Goal: Task Accomplishment & Management: Complete application form

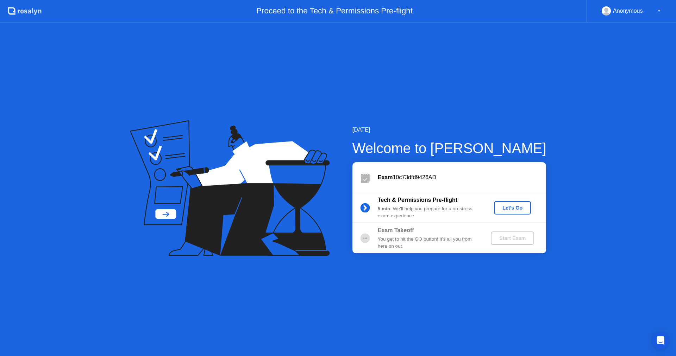
click at [507, 205] on div "Let's Go" at bounding box center [512, 208] width 31 height 6
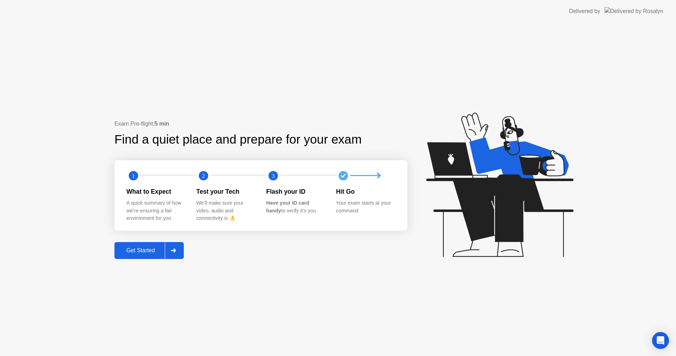
click at [139, 246] on button "Get Started" at bounding box center [149, 250] width 69 height 17
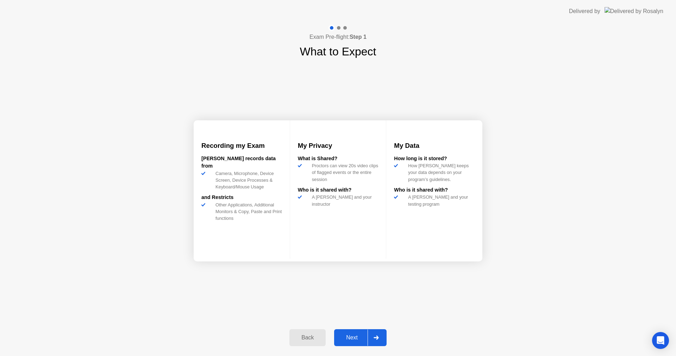
click at [352, 337] on div "Next" at bounding box center [351, 337] width 31 height 6
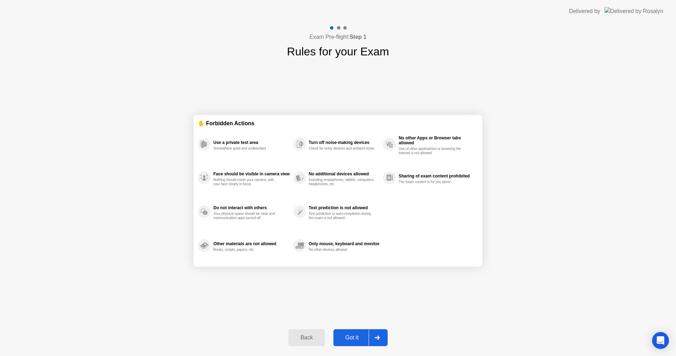
click at [352, 337] on div "Got it" at bounding box center [352, 337] width 33 height 6
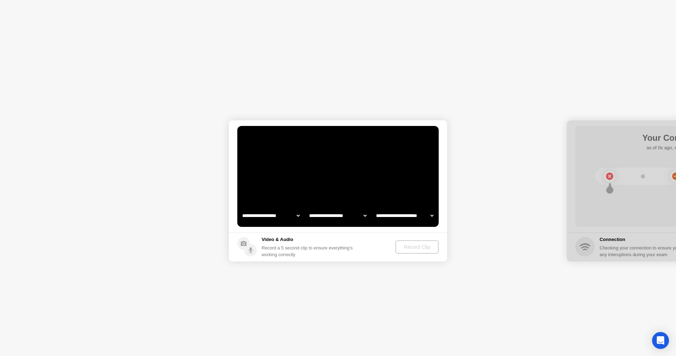
select select "**********"
select select "*******"
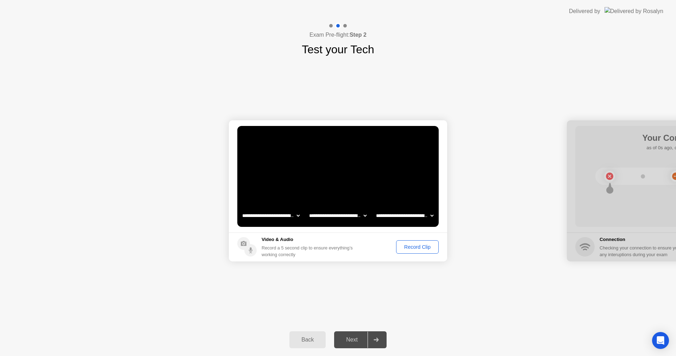
click at [410, 245] on div "Record Clip" at bounding box center [418, 247] width 38 height 6
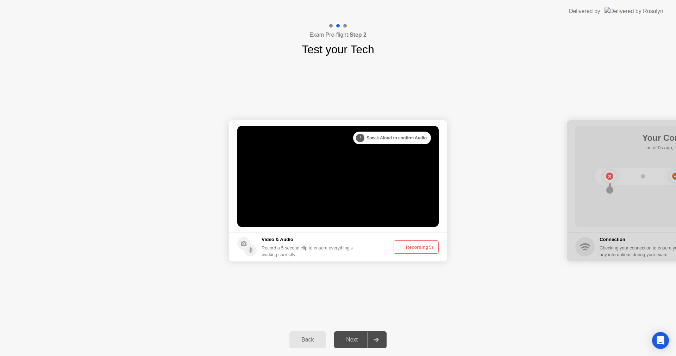
click at [410, 245] on button "Recording 5s" at bounding box center [416, 246] width 45 height 13
click at [423, 245] on button "Recording 3s" at bounding box center [416, 246] width 45 height 13
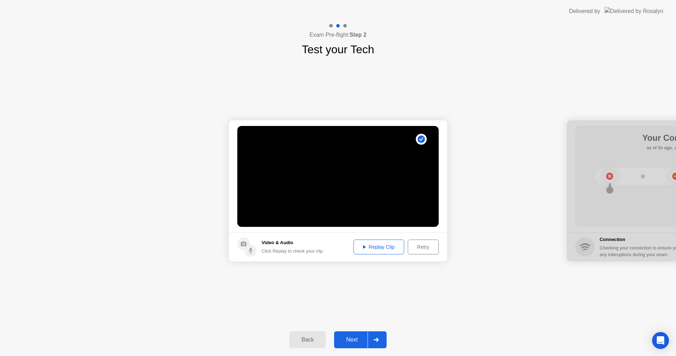
click at [355, 341] on div "Next" at bounding box center [351, 339] width 31 height 6
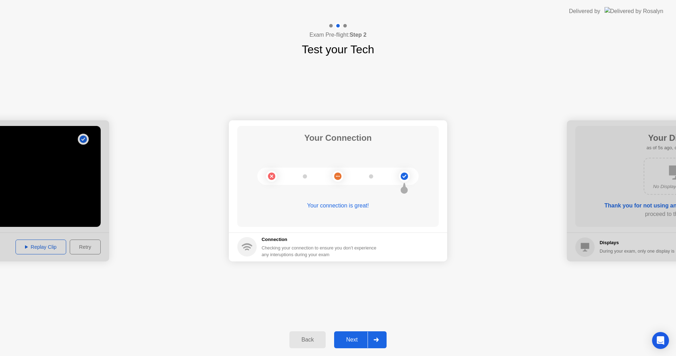
click at [350, 336] on div "Next" at bounding box center [351, 339] width 31 height 6
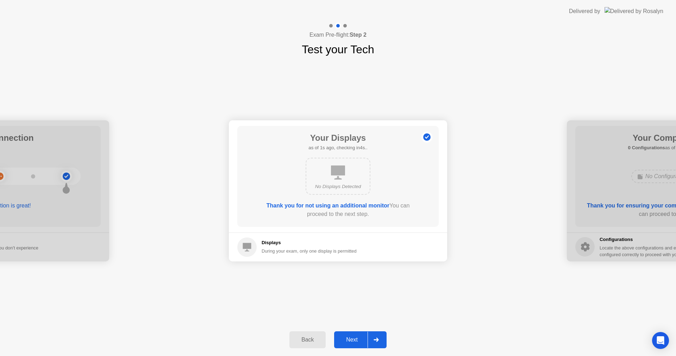
click at [350, 336] on div "Next" at bounding box center [351, 339] width 31 height 6
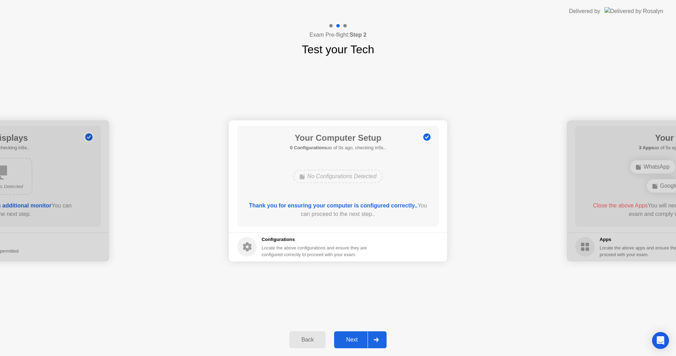
click at [350, 336] on div "Next" at bounding box center [351, 339] width 31 height 6
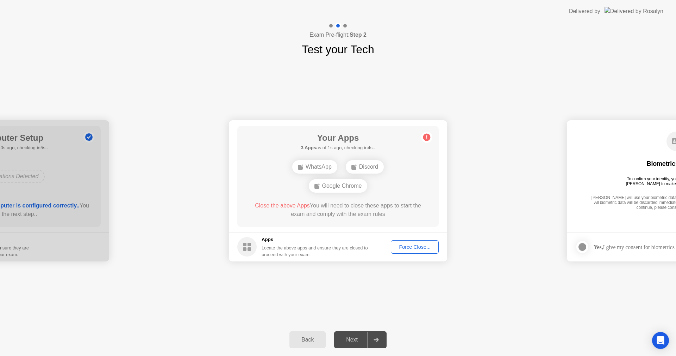
click at [370, 169] on div "Discord" at bounding box center [365, 166] width 38 height 13
click at [360, 185] on div "Google Chrome" at bounding box center [338, 185] width 59 height 13
click at [302, 165] on ellipse at bounding box center [303, 165] width 2 height 2
click at [413, 249] on div "Force Close..." at bounding box center [415, 247] width 43 height 6
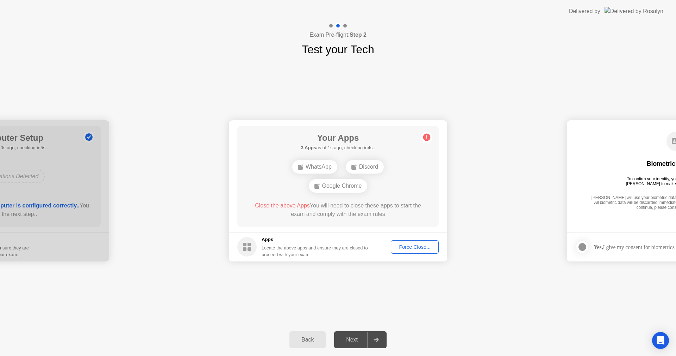
drag, startPoint x: 593, startPoint y: 198, endPoint x: 540, endPoint y: 204, distance: 53.6
drag, startPoint x: 528, startPoint y: 214, endPoint x: 525, endPoint y: 216, distance: 4.1
click at [346, 178] on div "Google Chrome" at bounding box center [338, 175] width 59 height 13
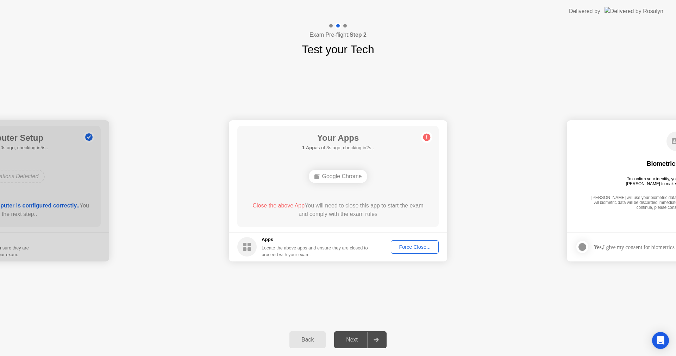
click at [316, 173] on div "Google Chrome" at bounding box center [338, 175] width 59 height 13
click at [312, 175] on div "Google Chrome" at bounding box center [338, 175] width 59 height 13
click at [402, 244] on div "Force Close..." at bounding box center [415, 247] width 43 height 6
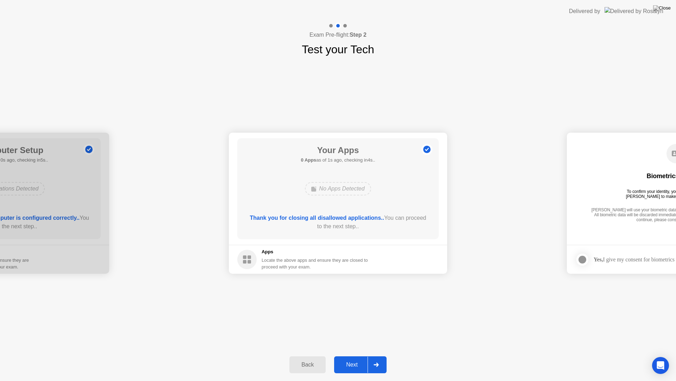
click at [360, 355] on button "Next" at bounding box center [360, 364] width 52 height 17
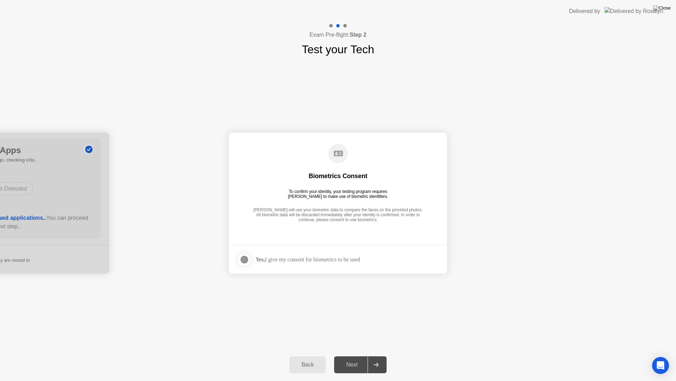
click at [243, 260] on div at bounding box center [244, 259] width 8 height 8
click at [344, 355] on div "Next" at bounding box center [351, 364] width 31 height 6
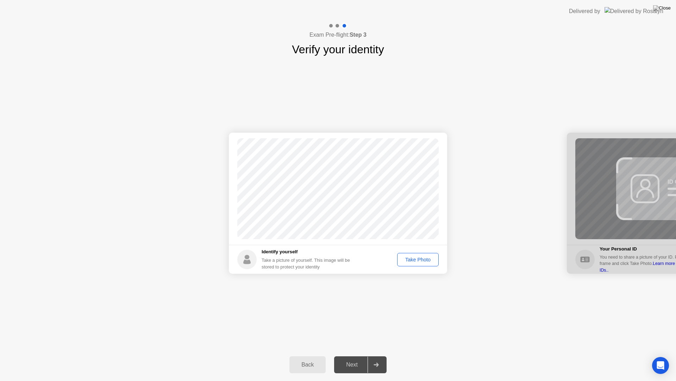
click at [423, 262] on div "Take Photo" at bounding box center [418, 259] width 37 height 6
click at [358, 355] on button "Next" at bounding box center [360, 364] width 52 height 17
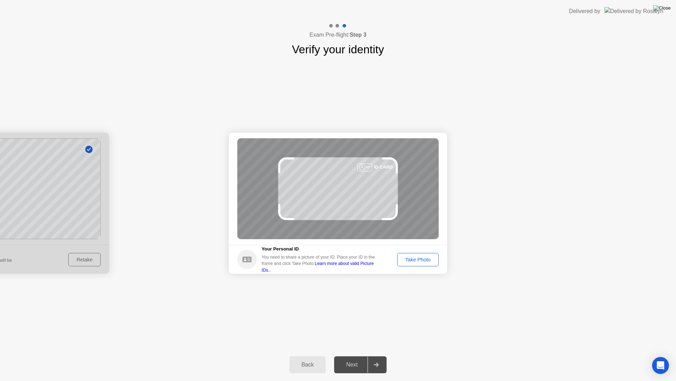
click at [667, 5] on img at bounding box center [663, 8] width 18 height 6
click at [410, 269] on footer "Your Personal ID You need to share a picture of your ID. Place your ID in the f…" at bounding box center [338, 259] width 218 height 29
click at [410, 257] on div "Take Photo" at bounding box center [418, 259] width 37 height 6
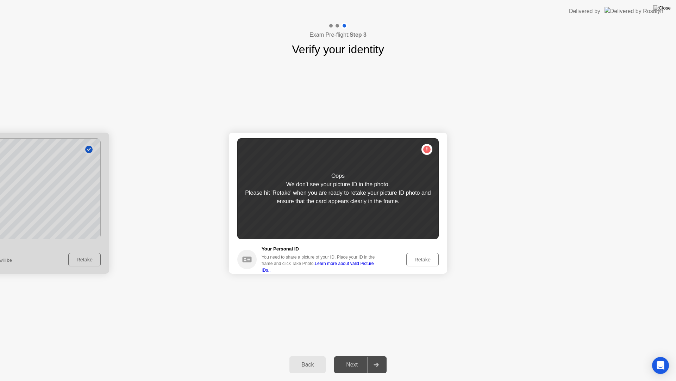
click at [438, 293] on div "Success Photo is correctly taken Identify yourself Take a picture of yourself. …" at bounding box center [338, 203] width 676 height 290
click at [426, 257] on div "Retake" at bounding box center [422, 259] width 27 height 6
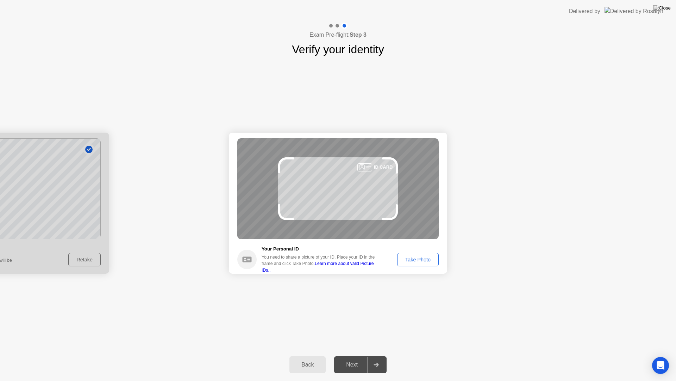
click at [421, 265] on button "Take Photo" at bounding box center [418, 259] width 42 height 13
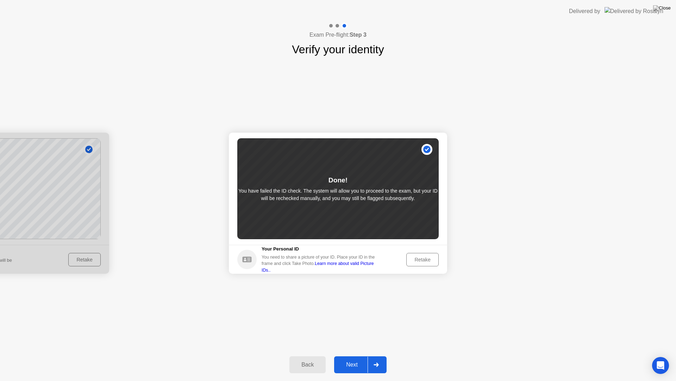
click at [413, 260] on div "Retake" at bounding box center [422, 259] width 27 height 6
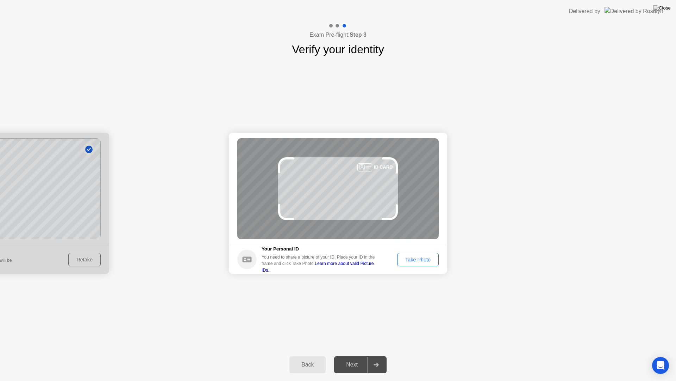
click at [410, 261] on div "Take Photo" at bounding box center [418, 259] width 37 height 6
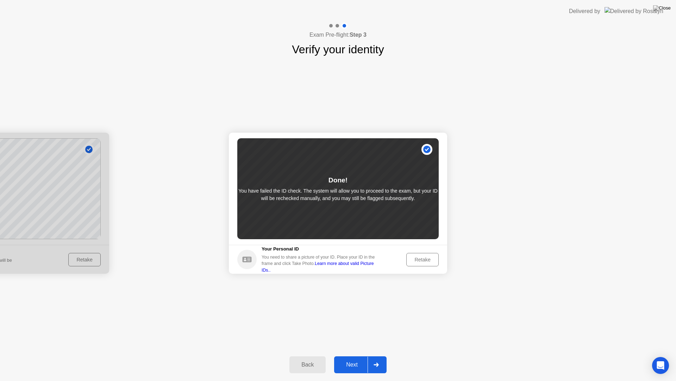
click at [357, 355] on div "Next" at bounding box center [351, 364] width 31 height 6
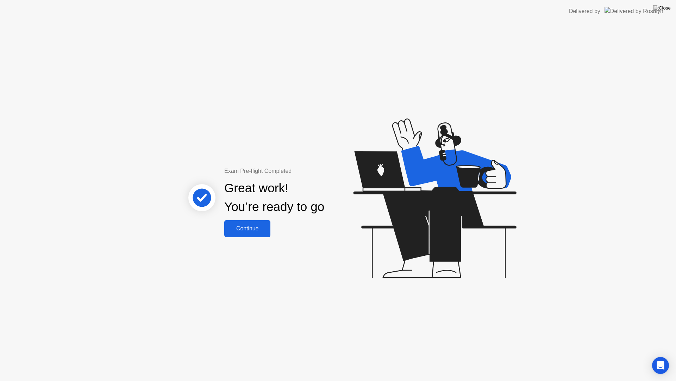
click at [239, 231] on div "Continue" at bounding box center [248, 228] width 42 height 6
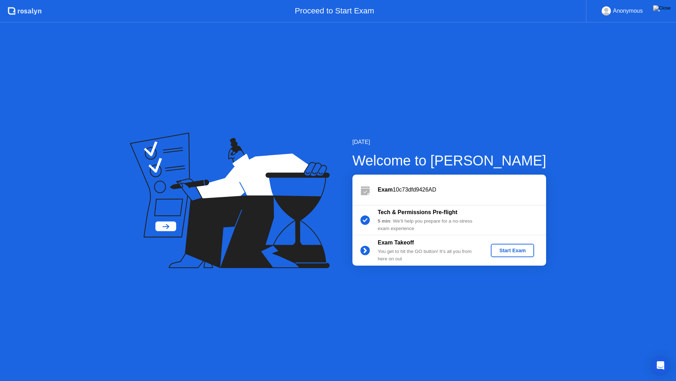
click at [528, 255] on button "Start Exam" at bounding box center [512, 249] width 43 height 13
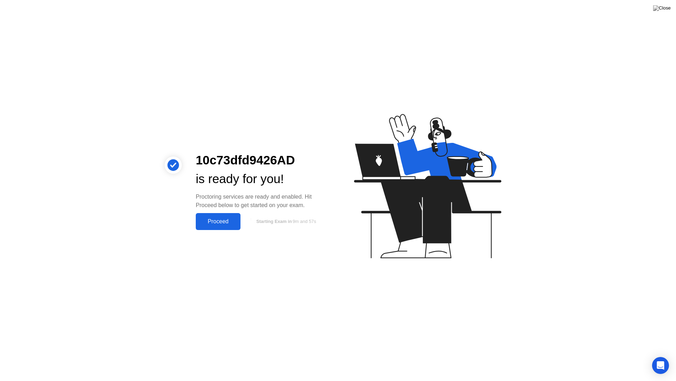
click at [198, 224] on div "Proceed" at bounding box center [218, 221] width 41 height 6
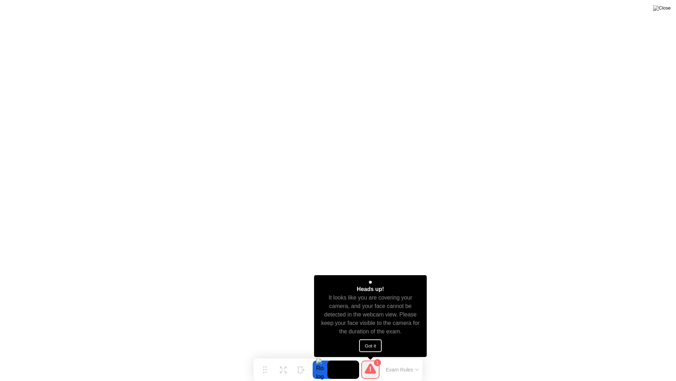
click at [371, 341] on button "Got it" at bounding box center [370, 345] width 23 height 13
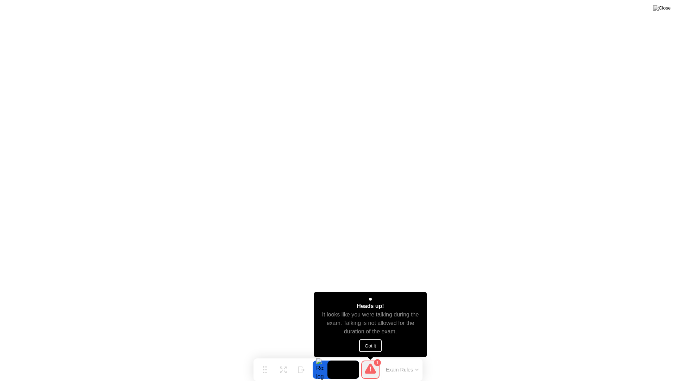
click at [359, 341] on button "Got it" at bounding box center [370, 345] width 23 height 13
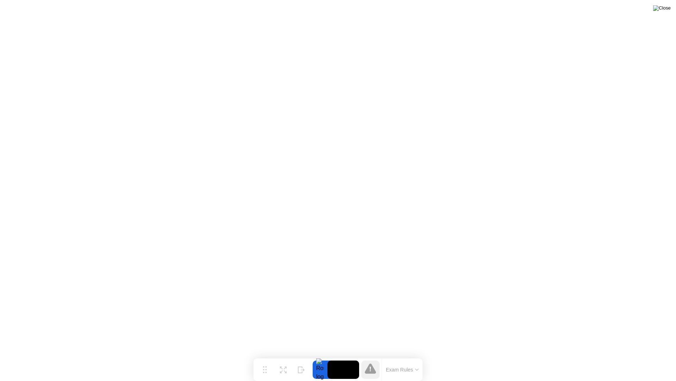
click at [669, 8] on img at bounding box center [663, 8] width 18 height 6
click at [342, 355] on video at bounding box center [344, 369] width 32 height 18
click at [317, 355] on div at bounding box center [320, 369] width 15 height 18
click at [285, 355] on div "Expand" at bounding box center [283, 375] width 13 height 4
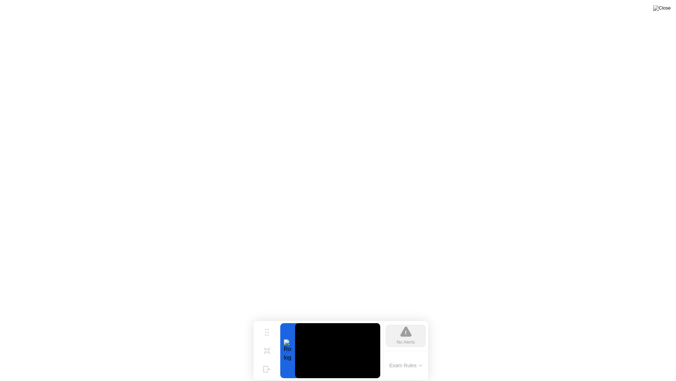
click at [666, 5] on button at bounding box center [662, 8] width 21 height 9
